Goal: Information Seeking & Learning: Find specific fact

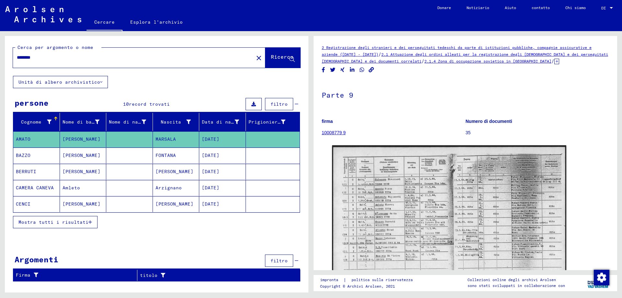
drag, startPoint x: 24, startPoint y: 58, endPoint x: 0, endPoint y: 60, distance: 23.8
click at [0, 60] on div "Cerca per argomento o nome ******** close Ricerca Unità di albero archivistico …" at bounding box center [155, 161] width 311 height 261
click at [272, 58] on font "Ricerca" at bounding box center [282, 56] width 23 height 6
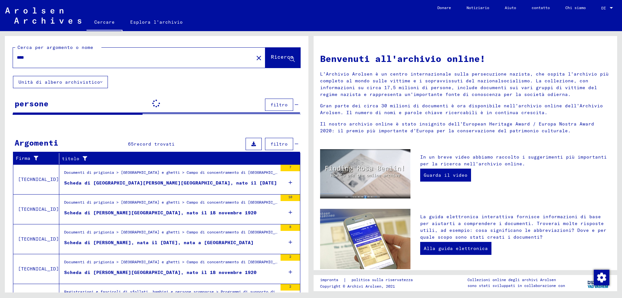
drag, startPoint x: 42, startPoint y: 59, endPoint x: 46, endPoint y: 57, distance: 4.3
click at [43, 59] on input "****" at bounding box center [131, 57] width 229 height 7
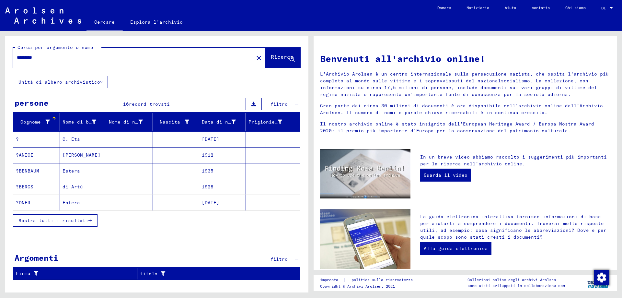
click at [65, 218] on font "Mostra tutti i risultati" at bounding box center [53, 220] width 70 height 6
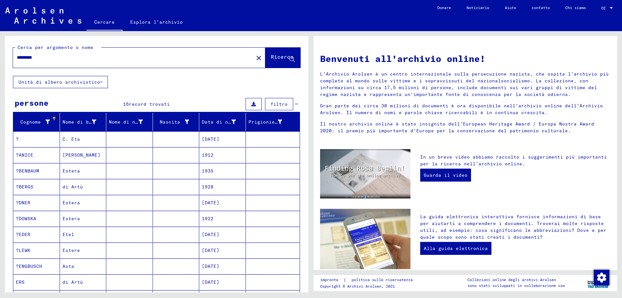
drag, startPoint x: 47, startPoint y: 56, endPoint x: 31, endPoint y: 58, distance: 16.1
click at [31, 58] on input "*********" at bounding box center [131, 57] width 229 height 7
type input "****"
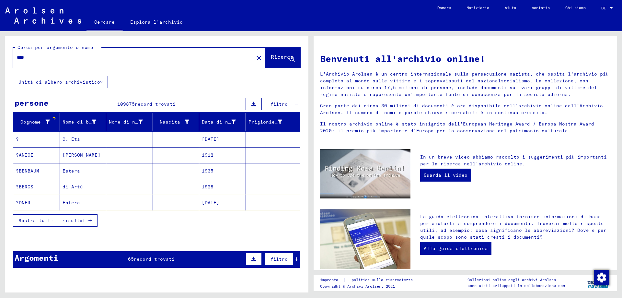
click at [53, 221] on font "Mostra tutti i risultati" at bounding box center [53, 220] width 70 height 6
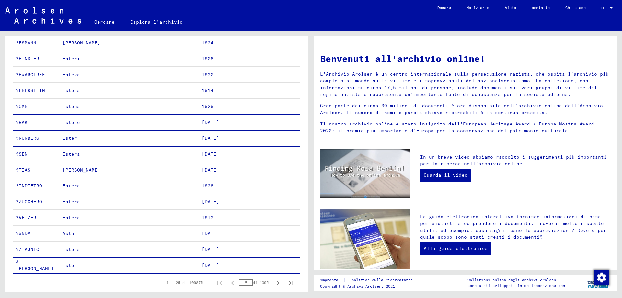
scroll to position [291, 0]
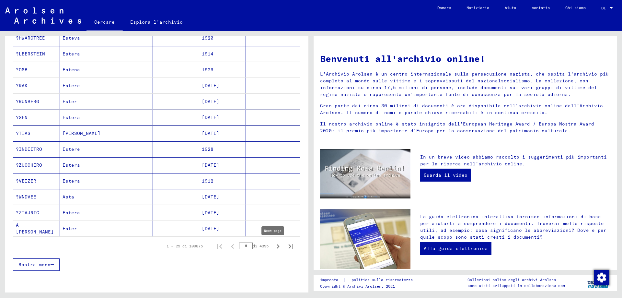
click at [273, 245] on icon "Pagina successiva" at bounding box center [277, 246] width 9 height 9
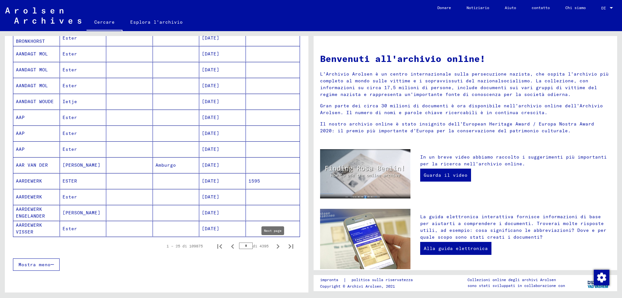
click at [277, 245] on icon "Pagina successiva" at bounding box center [278, 246] width 3 height 5
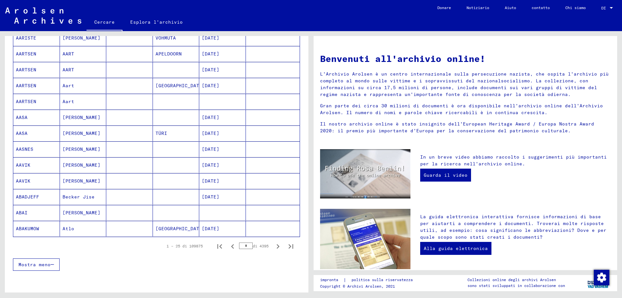
click at [273, 241] on button "Pagina successiva" at bounding box center [277, 245] width 13 height 13
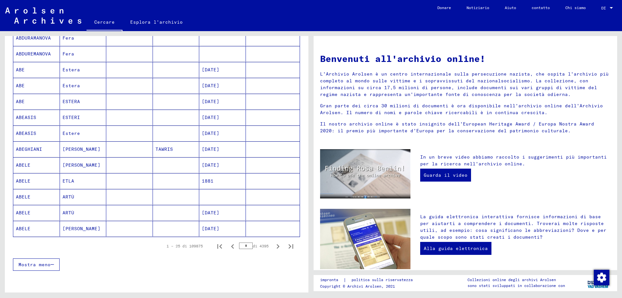
click at [273, 246] on icon "Pagina successiva" at bounding box center [277, 246] width 9 height 9
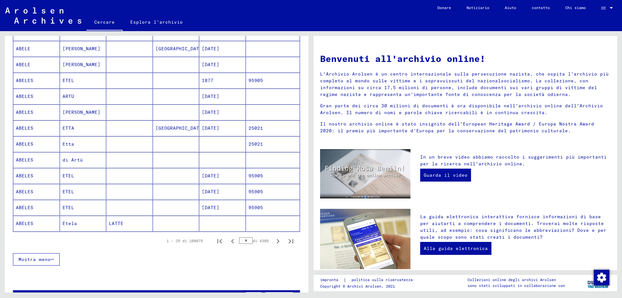
scroll to position [324, 0]
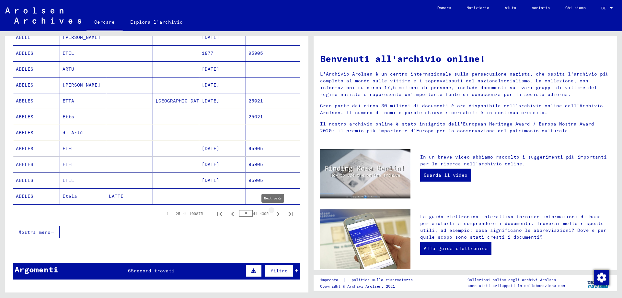
click at [277, 213] on icon "Pagina successiva" at bounding box center [278, 213] width 3 height 5
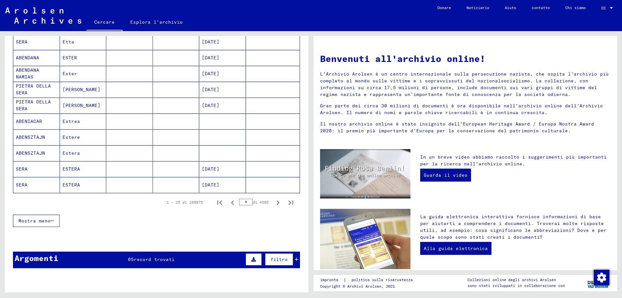
scroll to position [421, 0]
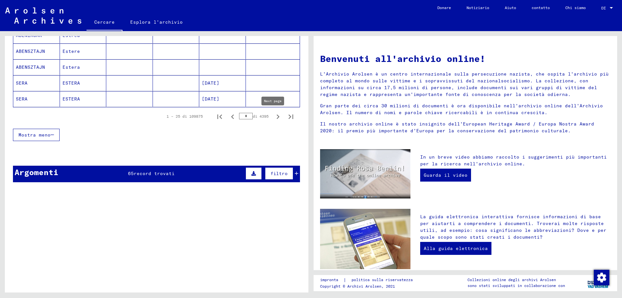
drag, startPoint x: 273, startPoint y: 116, endPoint x: 272, endPoint y: 113, distance: 3.5
click at [273, 115] on icon "Pagina successiva" at bounding box center [277, 116] width 9 height 9
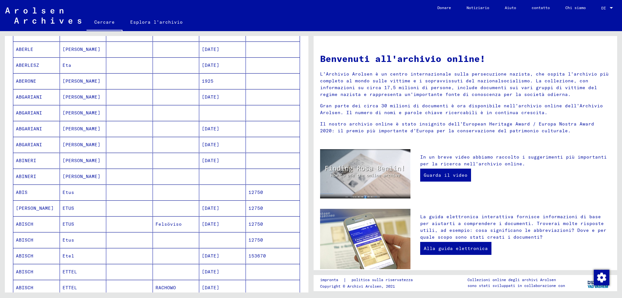
scroll to position [356, 0]
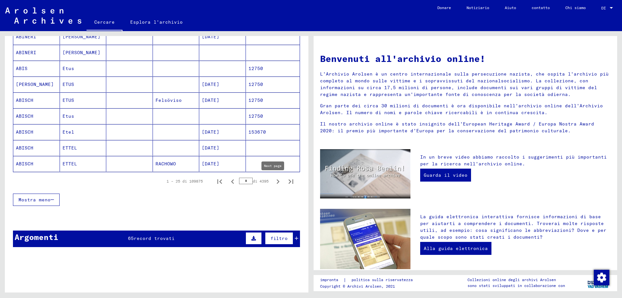
click at [273, 179] on icon "Pagina successiva" at bounding box center [277, 181] width 9 height 9
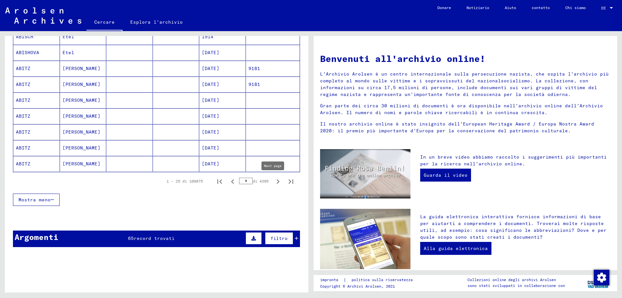
click at [277, 180] on icon "Pagina successiva" at bounding box center [278, 181] width 3 height 5
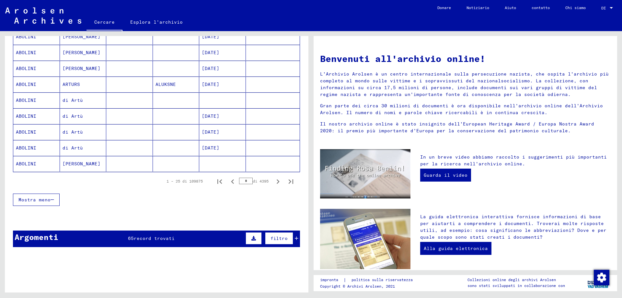
click at [277, 182] on icon "Pagina successiva" at bounding box center [278, 181] width 3 height 5
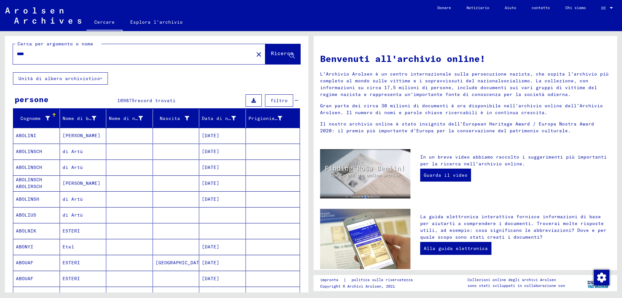
scroll to position [0, 0]
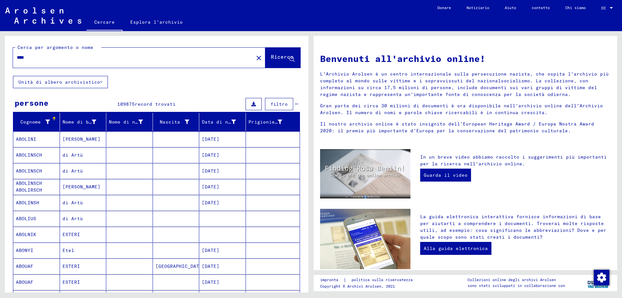
click at [100, 81] on button "Unità di albero archivistico" at bounding box center [60, 82] width 95 height 12
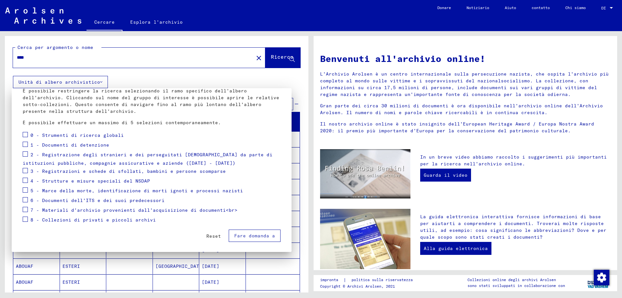
scroll to position [40, 0]
click at [89, 143] on font "1 - Documenti di detenzione" at bounding box center [69, 144] width 79 height 6
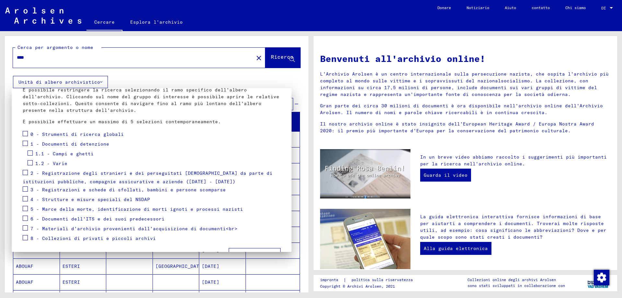
click at [27, 144] on span at bounding box center [25, 143] width 5 height 5
click at [31, 152] on span at bounding box center [30, 152] width 5 height 5
click at [268, 56] on div at bounding box center [311, 149] width 622 height 298
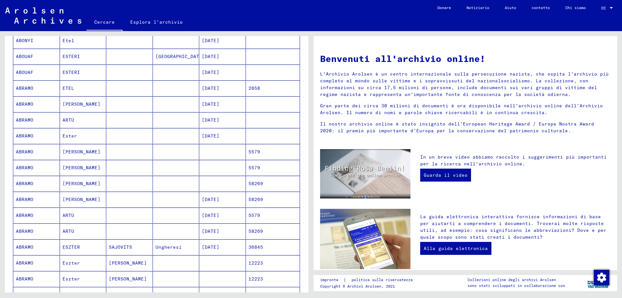
scroll to position [356, 0]
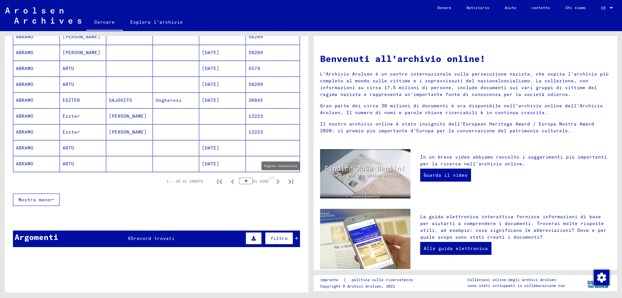
click at [273, 179] on icon "Pagina successiva" at bounding box center [277, 181] width 9 height 9
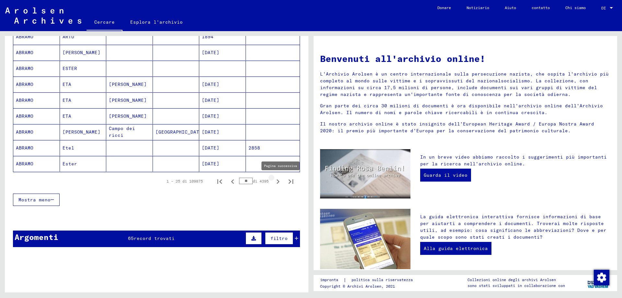
click at [276, 179] on icon "Pagina successiva" at bounding box center [277, 181] width 9 height 9
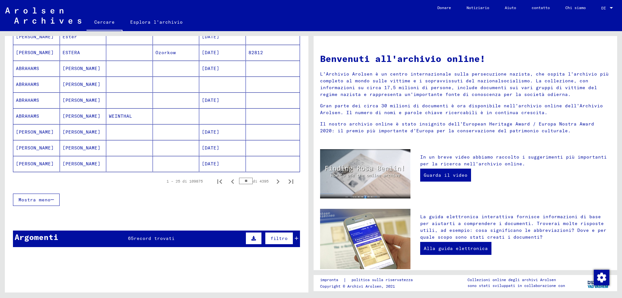
click at [274, 180] on icon "Pagina successiva" at bounding box center [277, 181] width 9 height 9
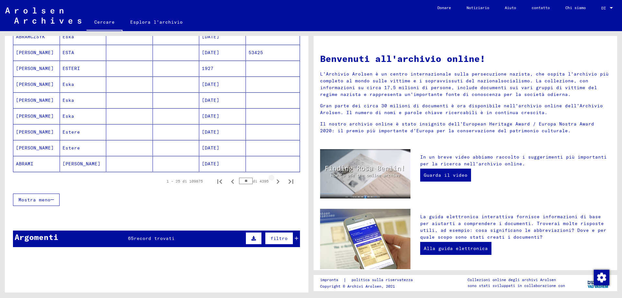
click at [277, 181] on icon "Pagina successiva" at bounding box center [278, 181] width 3 height 5
type input "**"
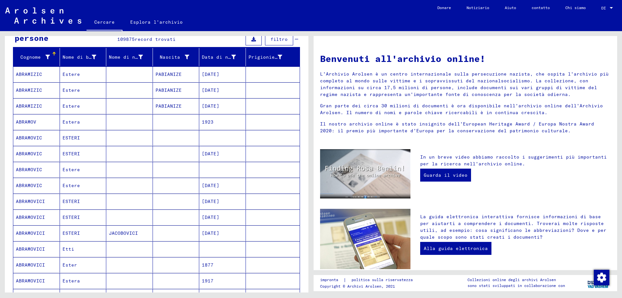
scroll to position [0, 0]
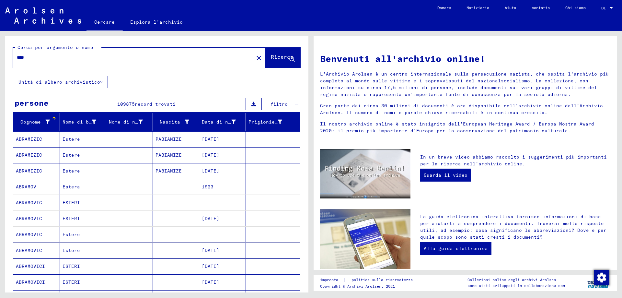
drag, startPoint x: 33, startPoint y: 58, endPoint x: 4, endPoint y: 62, distance: 29.5
click at [1, 61] on div "Cerca per argomento o nome **** close Ricerca Unità di albero archivistico pers…" at bounding box center [155, 161] width 311 height 261
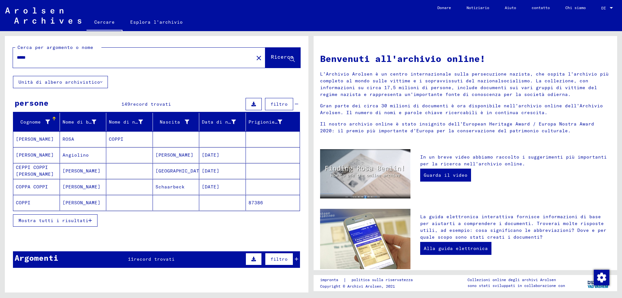
click at [89, 219] on button "Mostra tutti i risultati" at bounding box center [55, 220] width 85 height 12
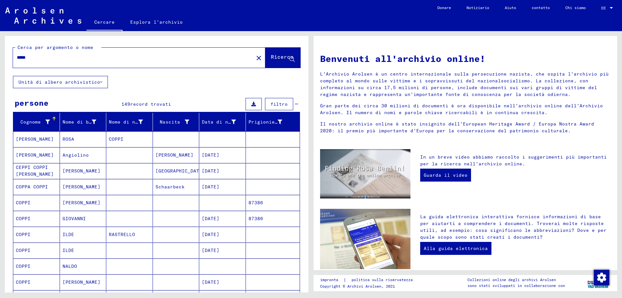
drag, startPoint x: 36, startPoint y: 56, endPoint x: 0, endPoint y: 63, distance: 36.7
click at [0, 60] on div "Cerca per argomento o nome ***** close Ricerca Unità di albero archivistico per…" at bounding box center [155, 161] width 311 height 261
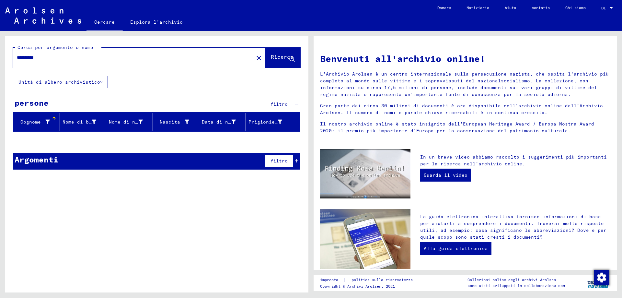
drag, startPoint x: 21, startPoint y: 56, endPoint x: 26, endPoint y: 53, distance: 5.4
click at [21, 56] on input "**********" at bounding box center [131, 57] width 229 height 7
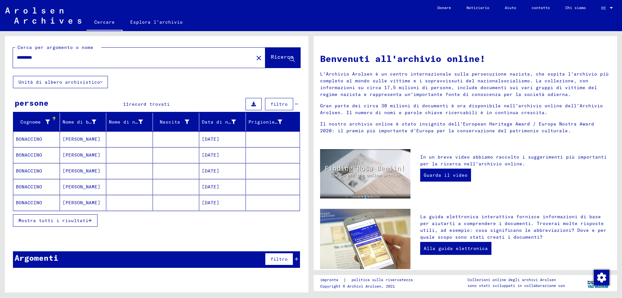
click at [50, 58] on input "*********" at bounding box center [131, 57] width 229 height 7
type input "*"
type input "*********"
click at [33, 202] on mat-cell "COPPI" at bounding box center [36, 203] width 47 height 16
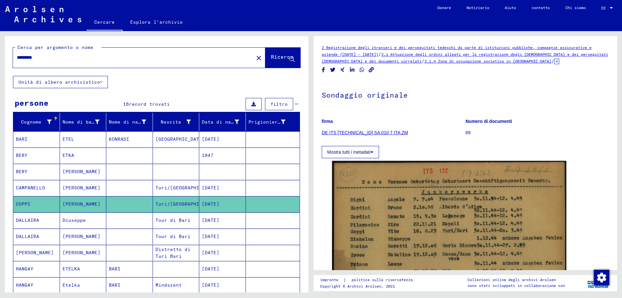
click at [39, 185] on font "CAMPANELLO" at bounding box center [30, 188] width 29 height 6
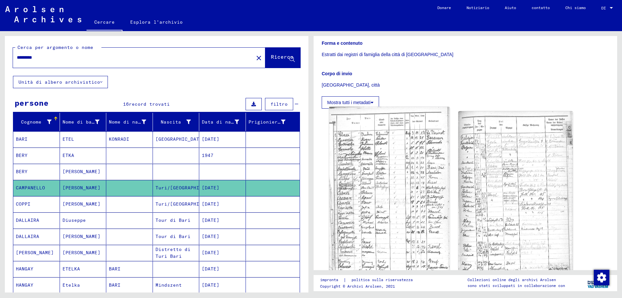
scroll to position [162, 0]
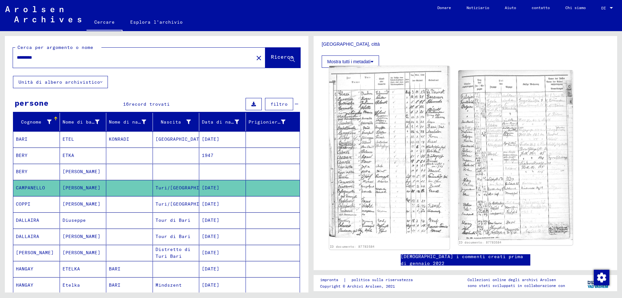
click at [361, 109] on img at bounding box center [389, 151] width 120 height 171
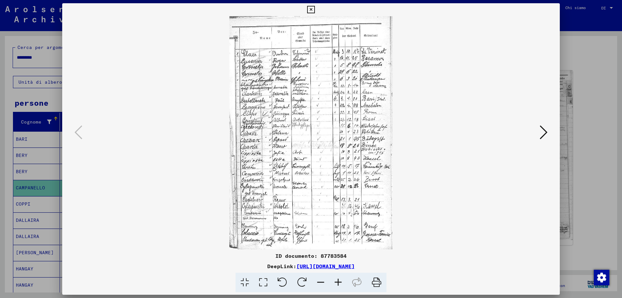
click at [545, 131] on icon at bounding box center [543, 132] width 8 height 16
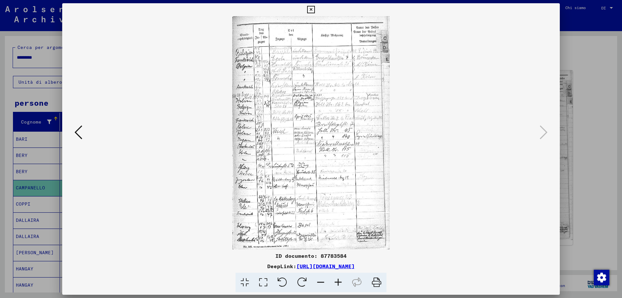
click at [78, 131] on icon at bounding box center [78, 132] width 8 height 16
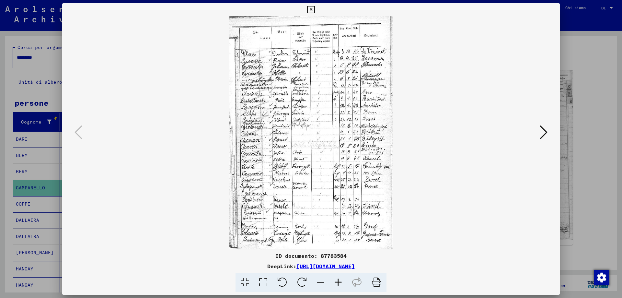
click at [545, 130] on icon at bounding box center [543, 132] width 8 height 16
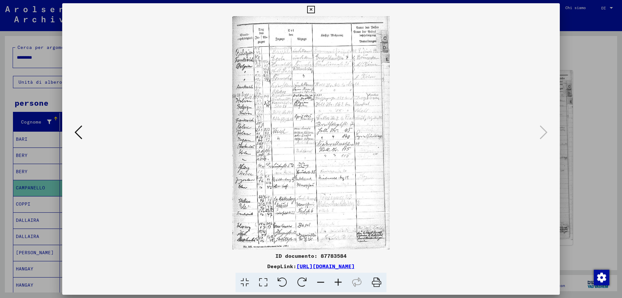
click at [78, 131] on icon at bounding box center [78, 132] width 8 height 16
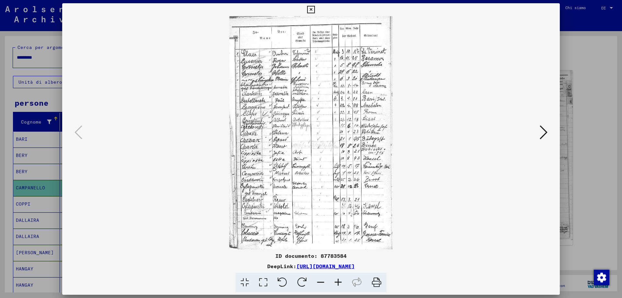
click at [312, 9] on icon at bounding box center [310, 10] width 7 height 8
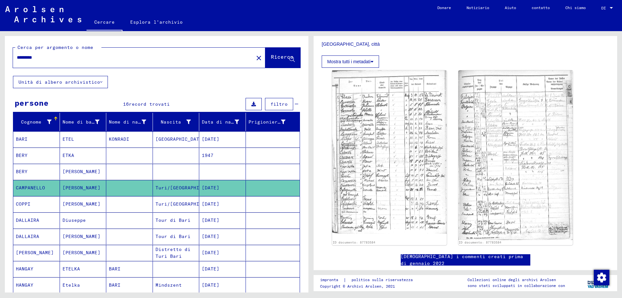
click at [27, 201] on font "COPPI" at bounding box center [23, 204] width 15 height 6
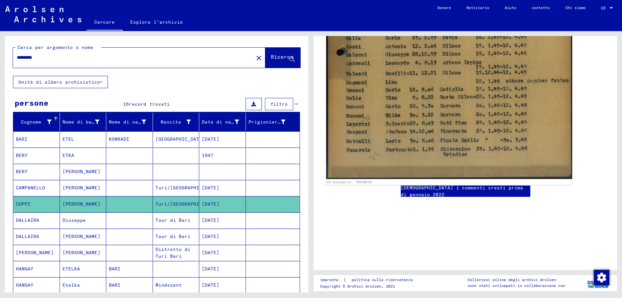
scroll to position [245, 0]
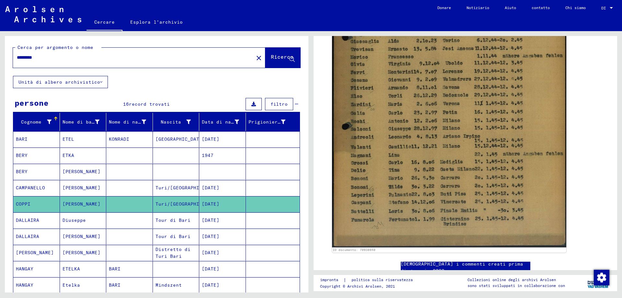
click at [31, 219] on font "DALLAIRA" at bounding box center [27, 220] width 23 height 6
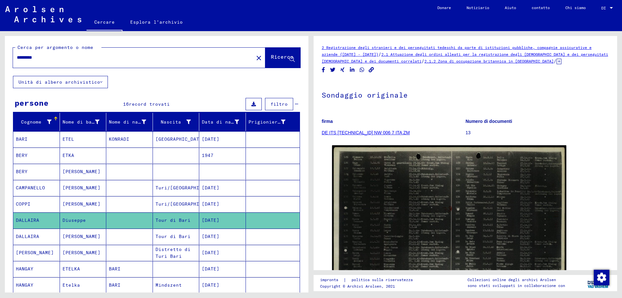
click at [27, 250] on font "[PERSON_NAME]" at bounding box center [35, 252] width 38 height 6
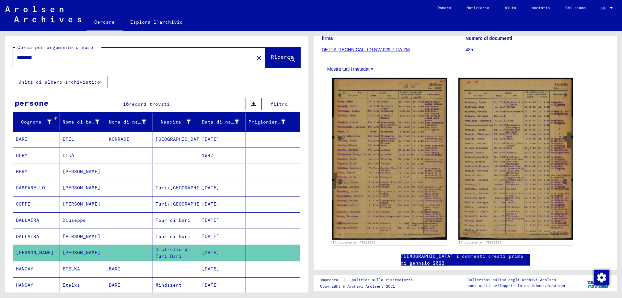
scroll to position [97, 0]
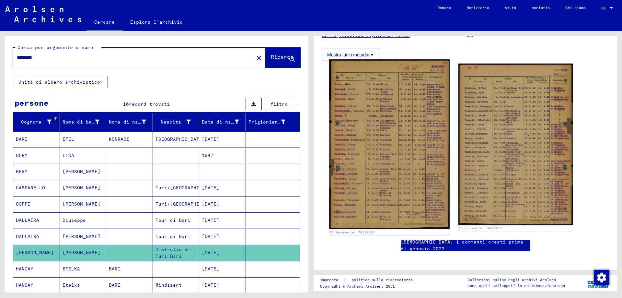
click at [347, 129] on img at bounding box center [389, 144] width 120 height 170
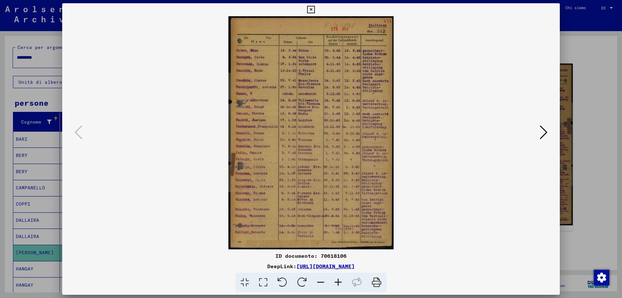
click at [251, 76] on img at bounding box center [310, 132] width 453 height 233
click at [542, 131] on icon at bounding box center [543, 132] width 8 height 16
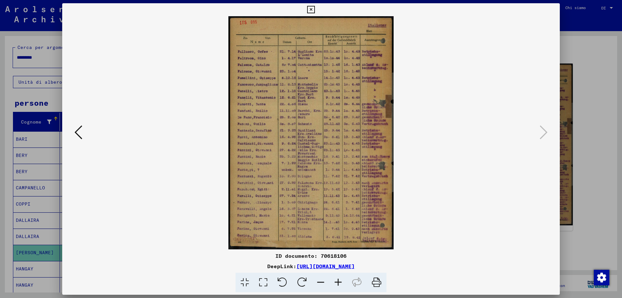
click at [37, 226] on div at bounding box center [311, 149] width 622 height 298
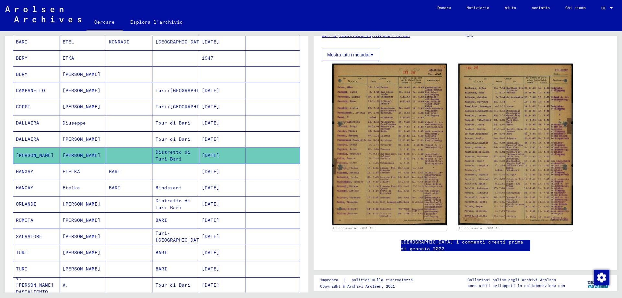
click at [25, 203] on font "ORLANDI" at bounding box center [26, 204] width 20 height 6
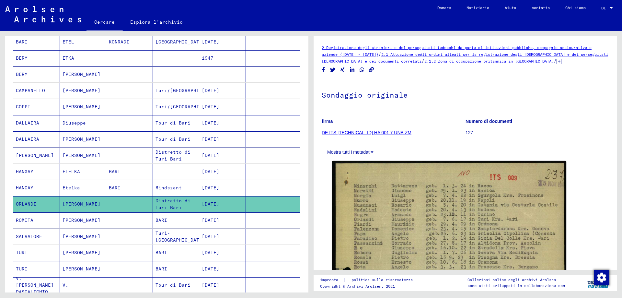
click at [35, 236] on font "SALVATORE" at bounding box center [29, 236] width 26 height 6
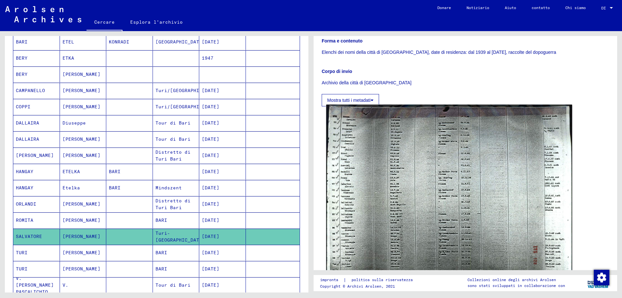
scroll to position [194, 0]
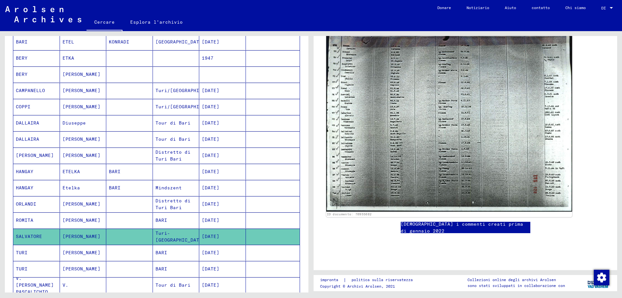
click at [407, 142] on img at bounding box center [449, 123] width 246 height 178
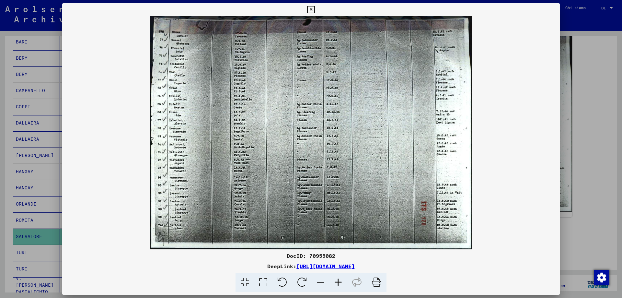
click at [407, 142] on img at bounding box center [310, 132] width 497 height 233
click at [333, 170] on img at bounding box center [310, 132] width 497 height 233
click at [334, 169] on img at bounding box center [310, 132] width 497 height 233
click at [309, 8] on icon at bounding box center [310, 10] width 7 height 8
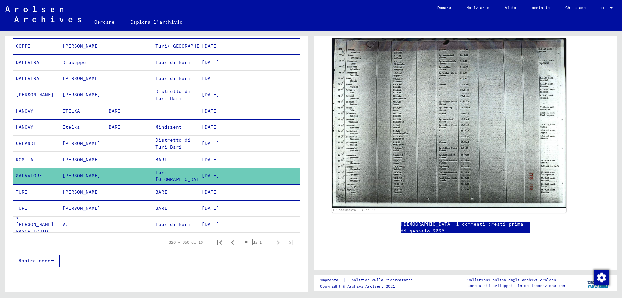
scroll to position [162, 0]
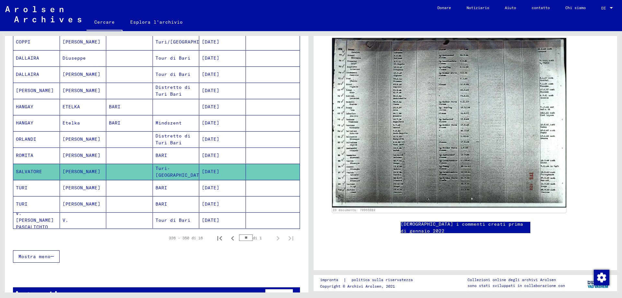
click at [40, 218] on font "V. [PERSON_NAME] PASCALICHIO" at bounding box center [35, 219] width 38 height 19
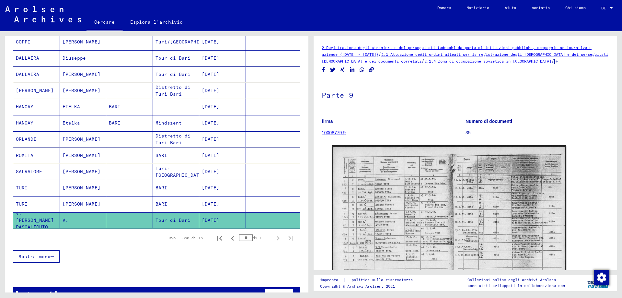
click at [175, 257] on div "Mostra meno" at bounding box center [156, 256] width 287 height 19
